Goal: Navigation & Orientation: Understand site structure

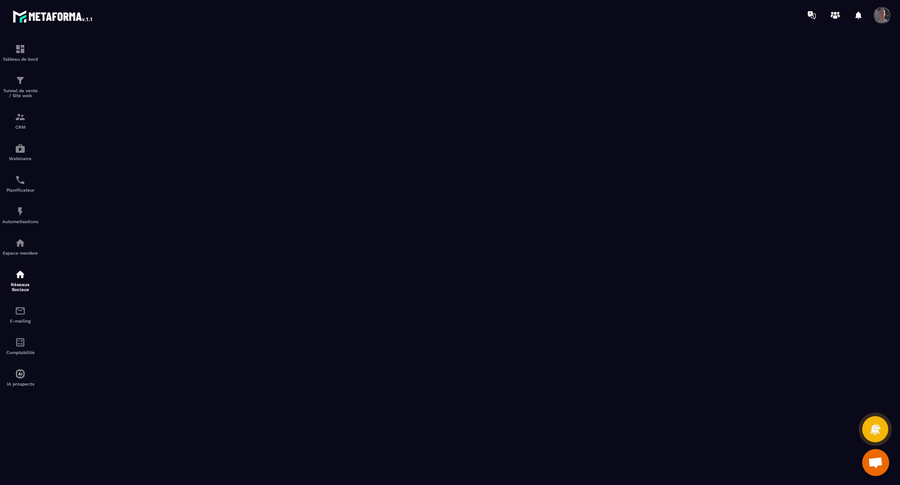
scroll to position [1645, 0]
click at [23, 94] on p "Tunnel de vente / Site web" at bounding box center [20, 93] width 36 height 10
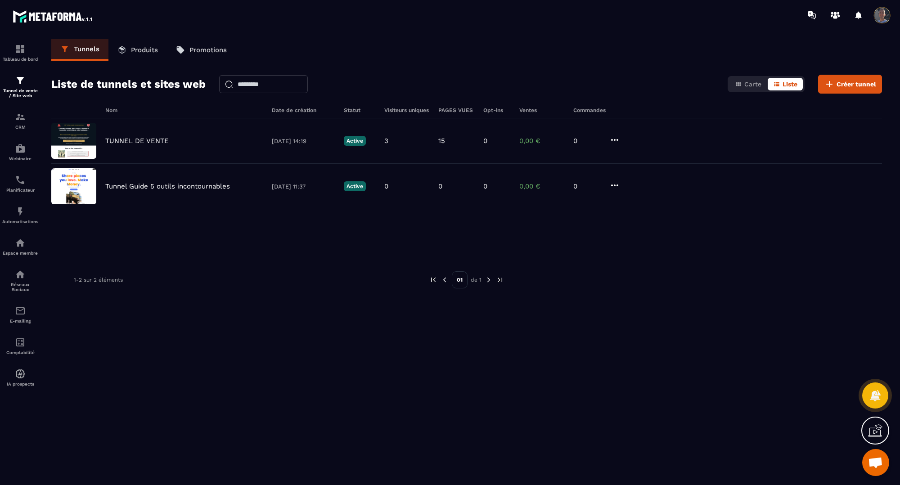
click at [161, 52] on link "Produits" at bounding box center [137, 50] width 58 height 22
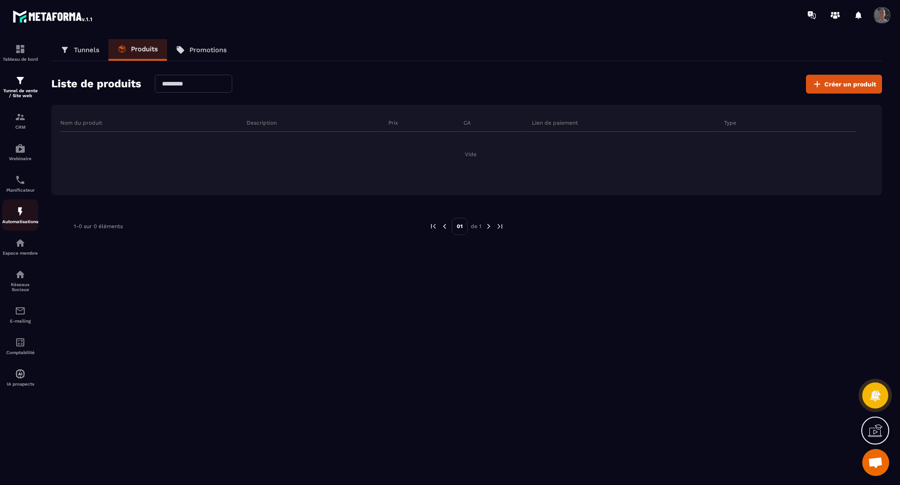
click at [15, 213] on img at bounding box center [20, 211] width 11 height 11
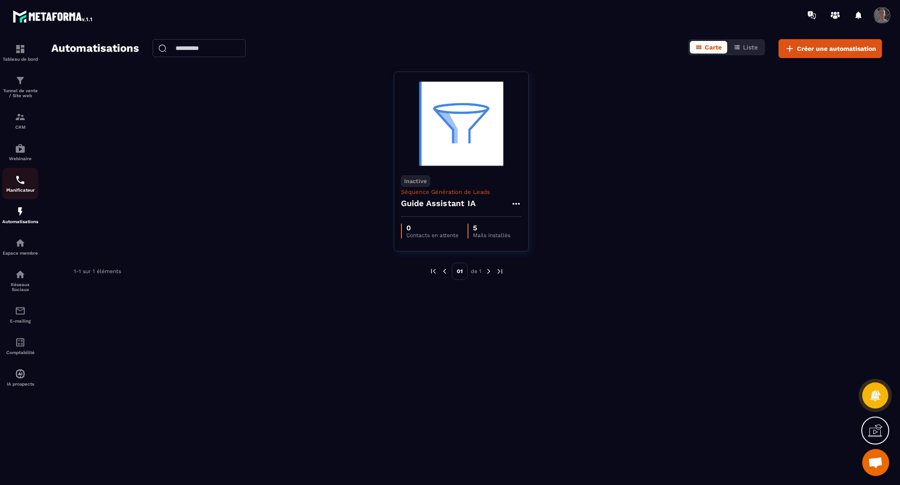
click at [21, 172] on link "Planificateur" at bounding box center [20, 183] width 36 height 31
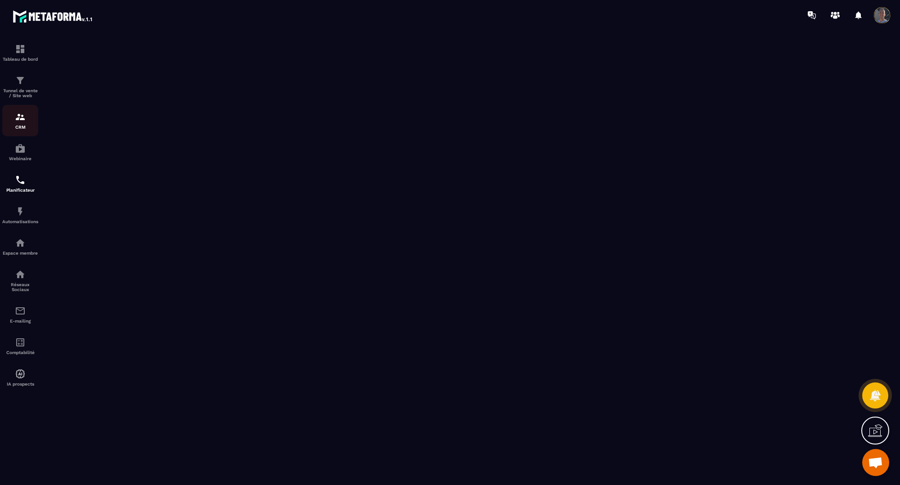
click at [20, 123] on div "CRM" at bounding box center [20, 121] width 36 height 18
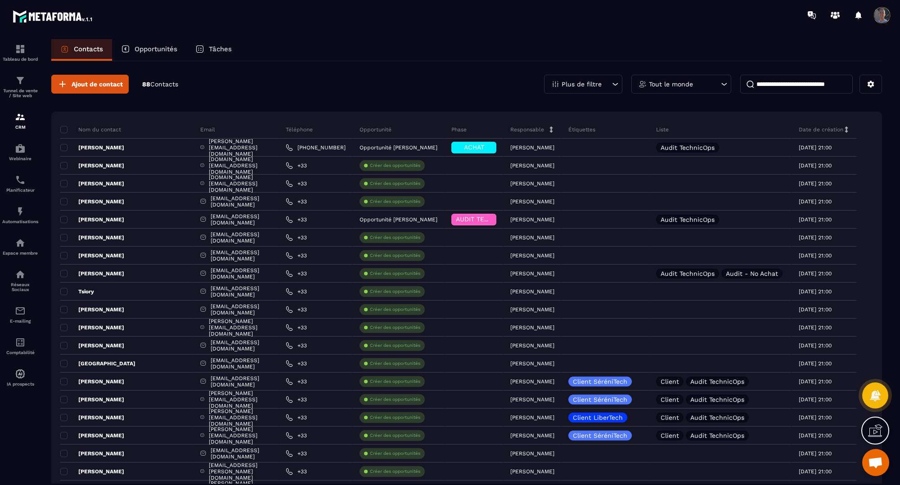
click at [137, 48] on p "Opportunités" at bounding box center [156, 49] width 43 height 8
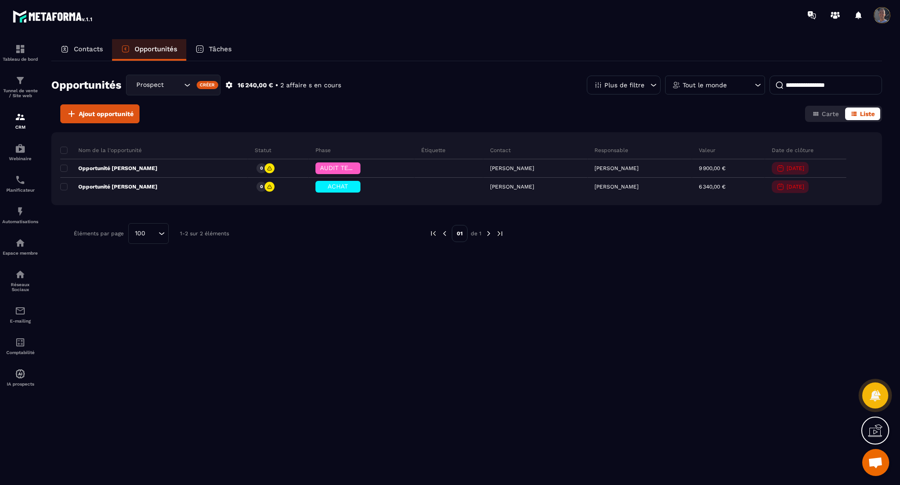
click at [227, 84] on icon at bounding box center [229, 85] width 7 height 7
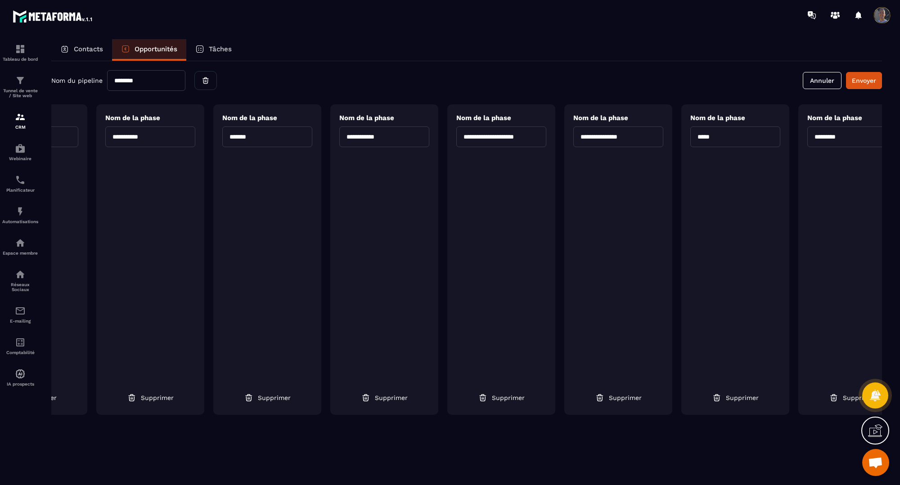
scroll to position [0, 340]
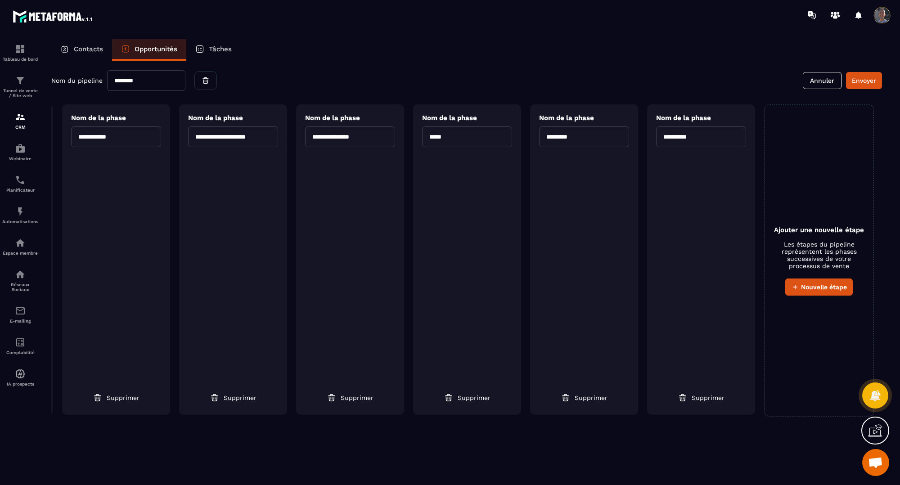
drag, startPoint x: 592, startPoint y: 307, endPoint x: 685, endPoint y: 305, distance: 93.1
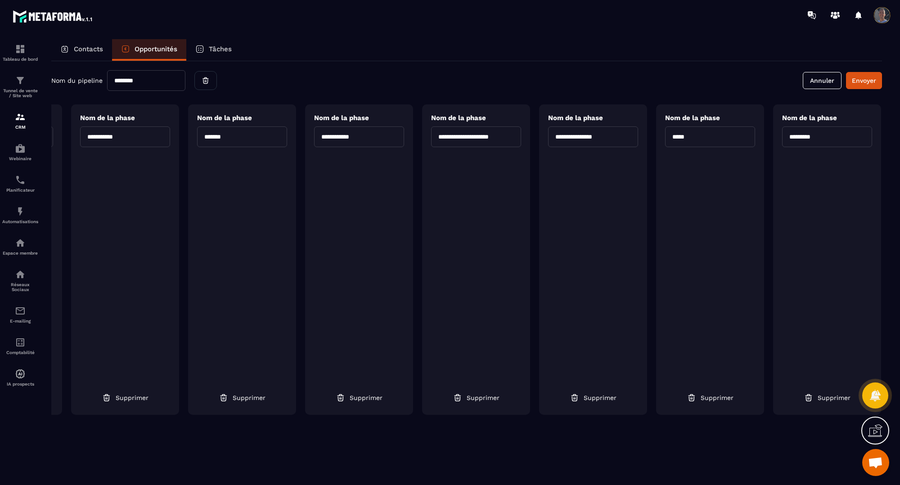
scroll to position [0, 0]
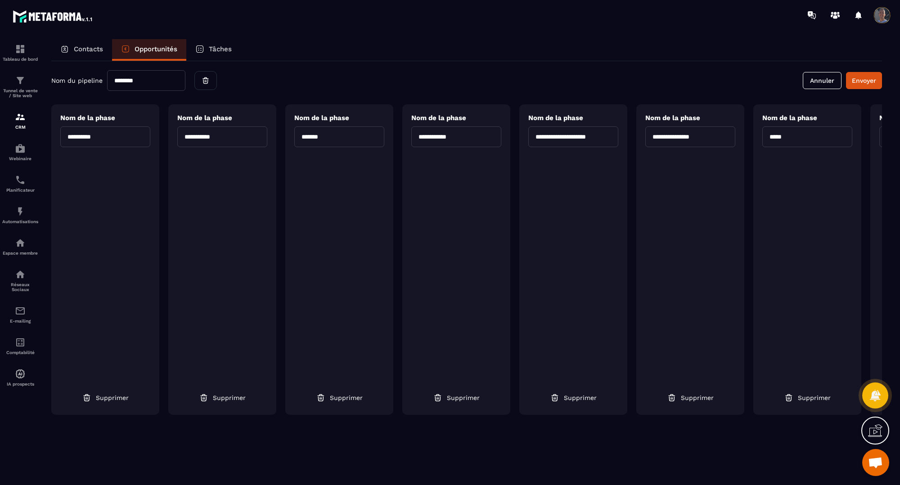
drag, startPoint x: 682, startPoint y: 305, endPoint x: 409, endPoint y: 302, distance: 273.1
click at [91, 52] on p "Contacts" at bounding box center [88, 49] width 29 height 8
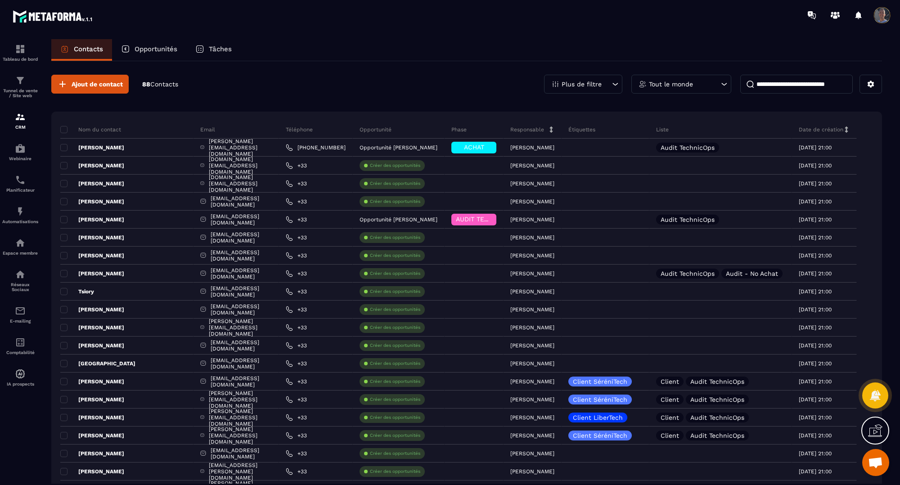
click at [875, 430] on icon at bounding box center [875, 430] width 14 height 14
